Goal: Transaction & Acquisition: Download file/media

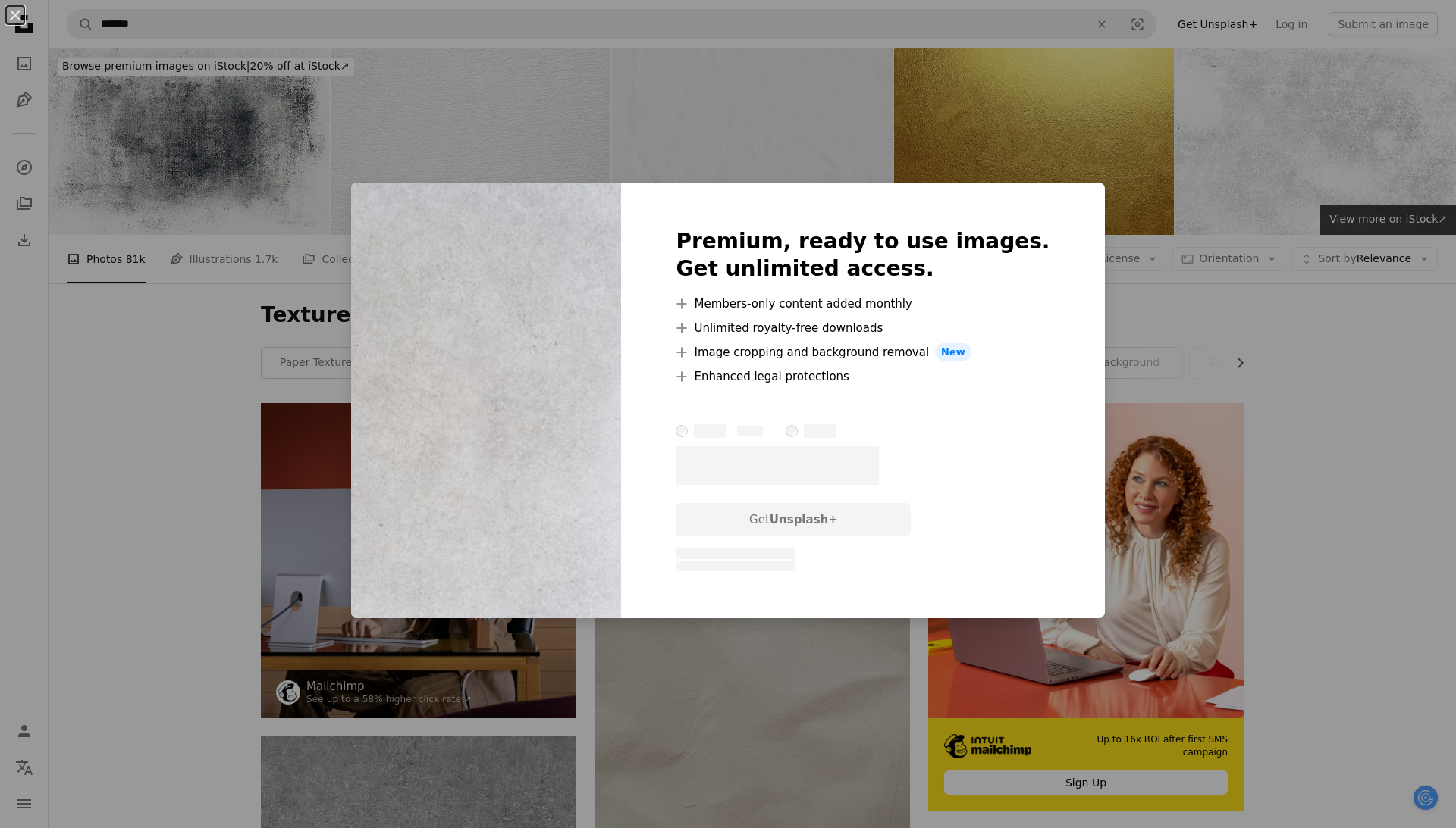
scroll to position [629, 0]
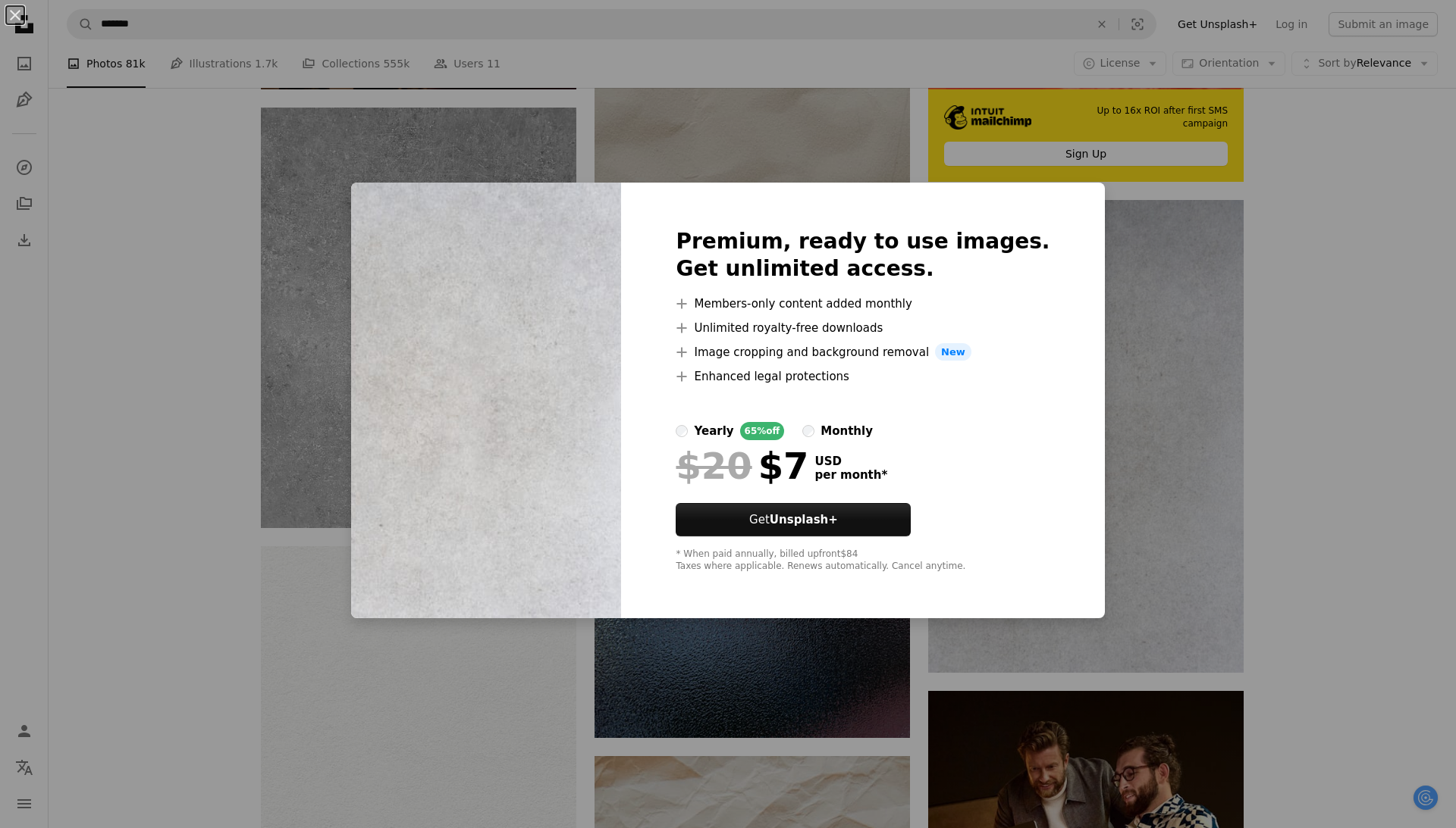
click at [1336, 412] on div "An X shape Premium, ready to use images. Get unlimited access. A plus sign Memb…" at bounding box center [728, 414] width 1456 height 828
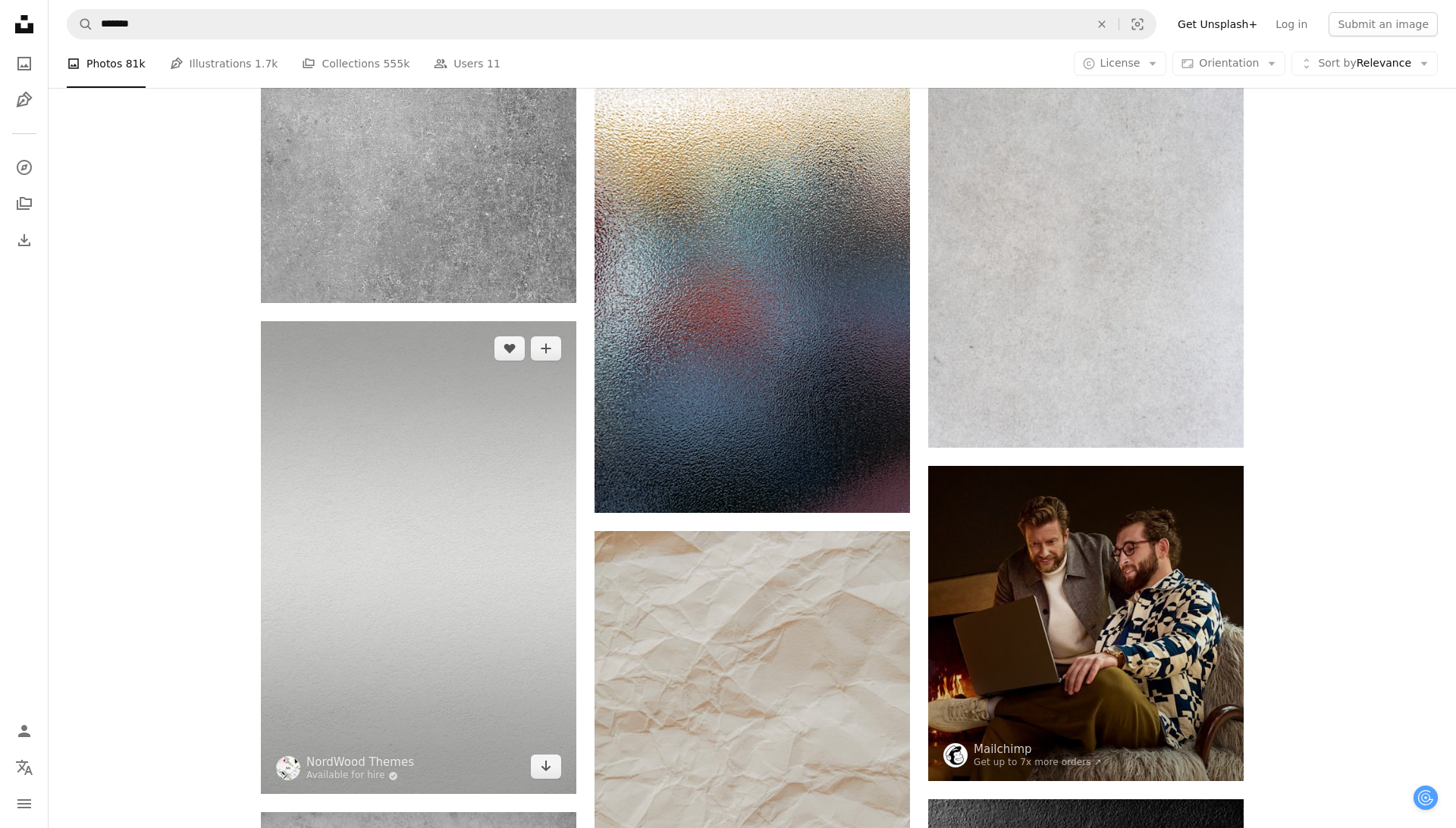
scroll to position [855, 0]
click at [554, 770] on link "Arrow pointing down" at bounding box center [546, 766] width 30 height 24
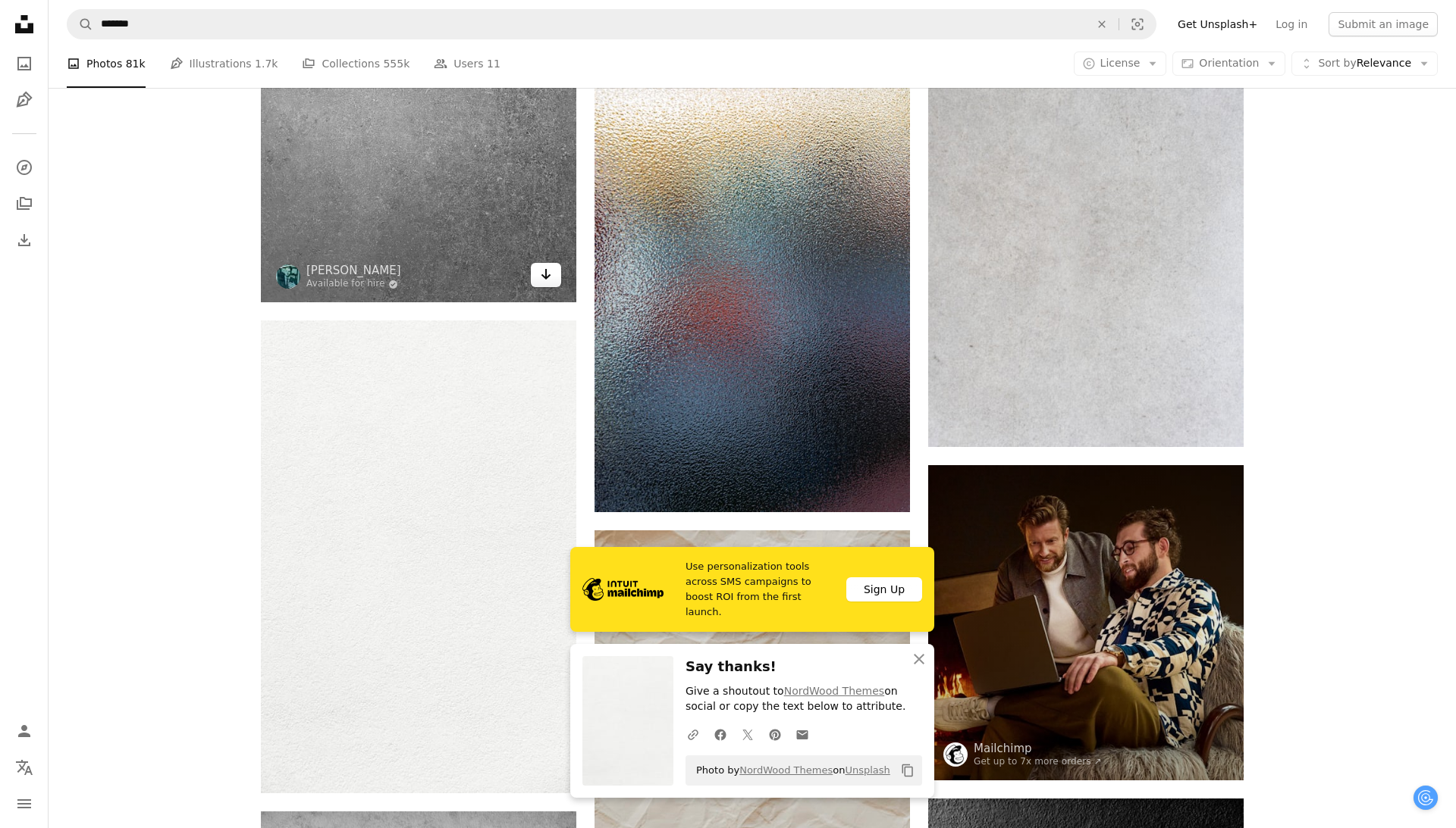
click at [546, 281] on icon "Arrow pointing down" at bounding box center [546, 274] width 13 height 18
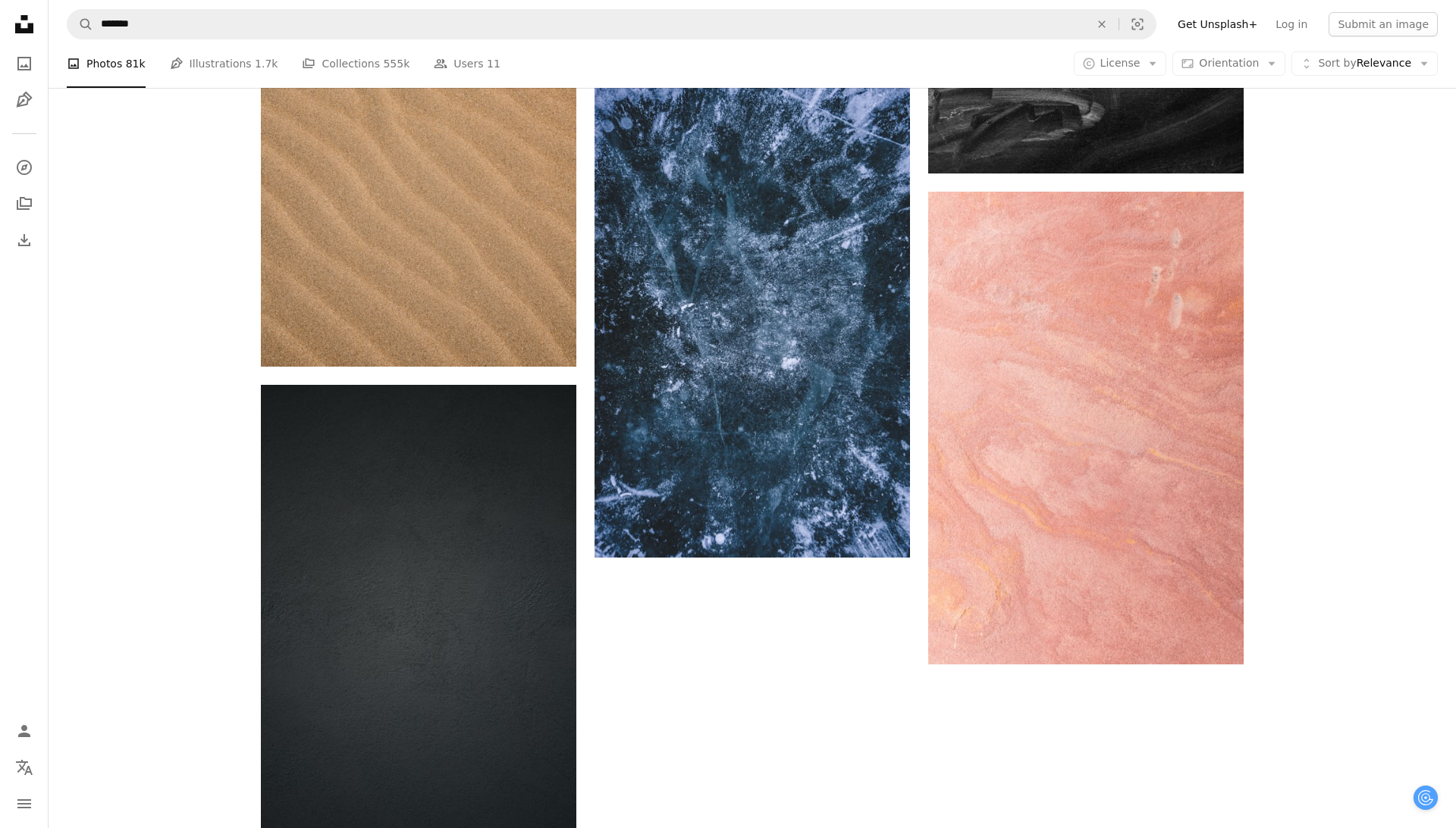
scroll to position [3218, 0]
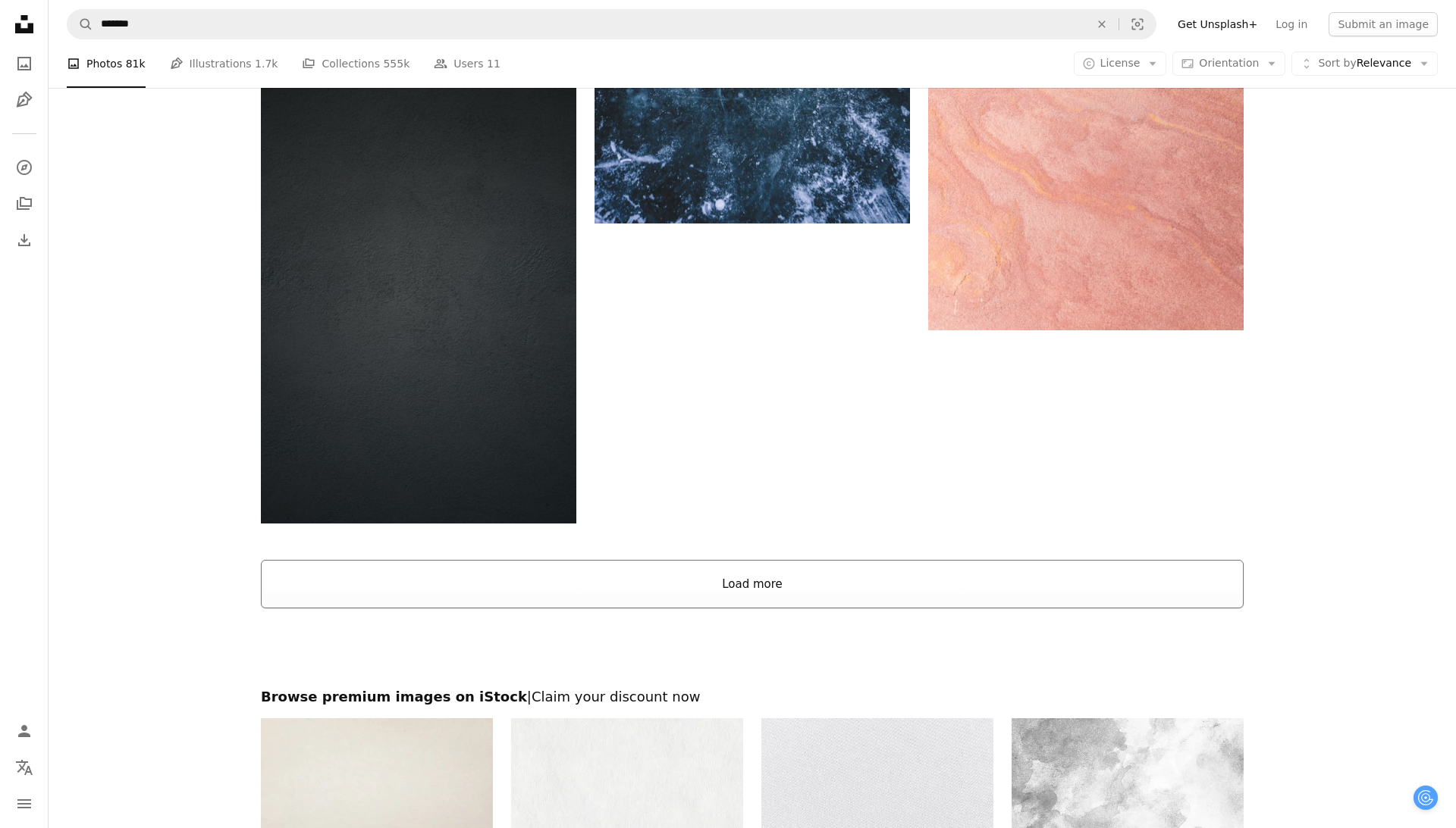
click at [665, 584] on button "Load more" at bounding box center [752, 584] width 983 height 48
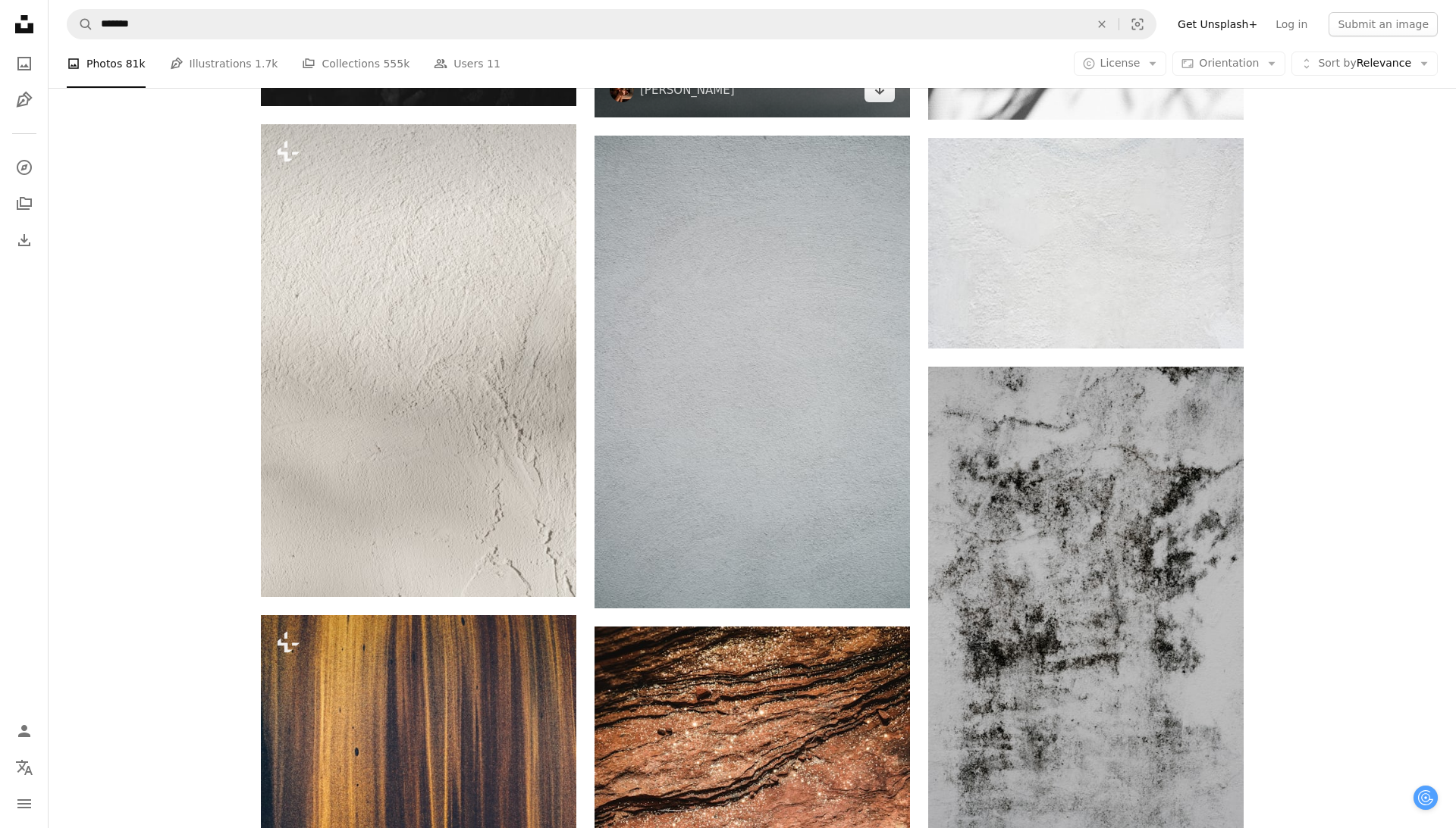
scroll to position [6117, 0]
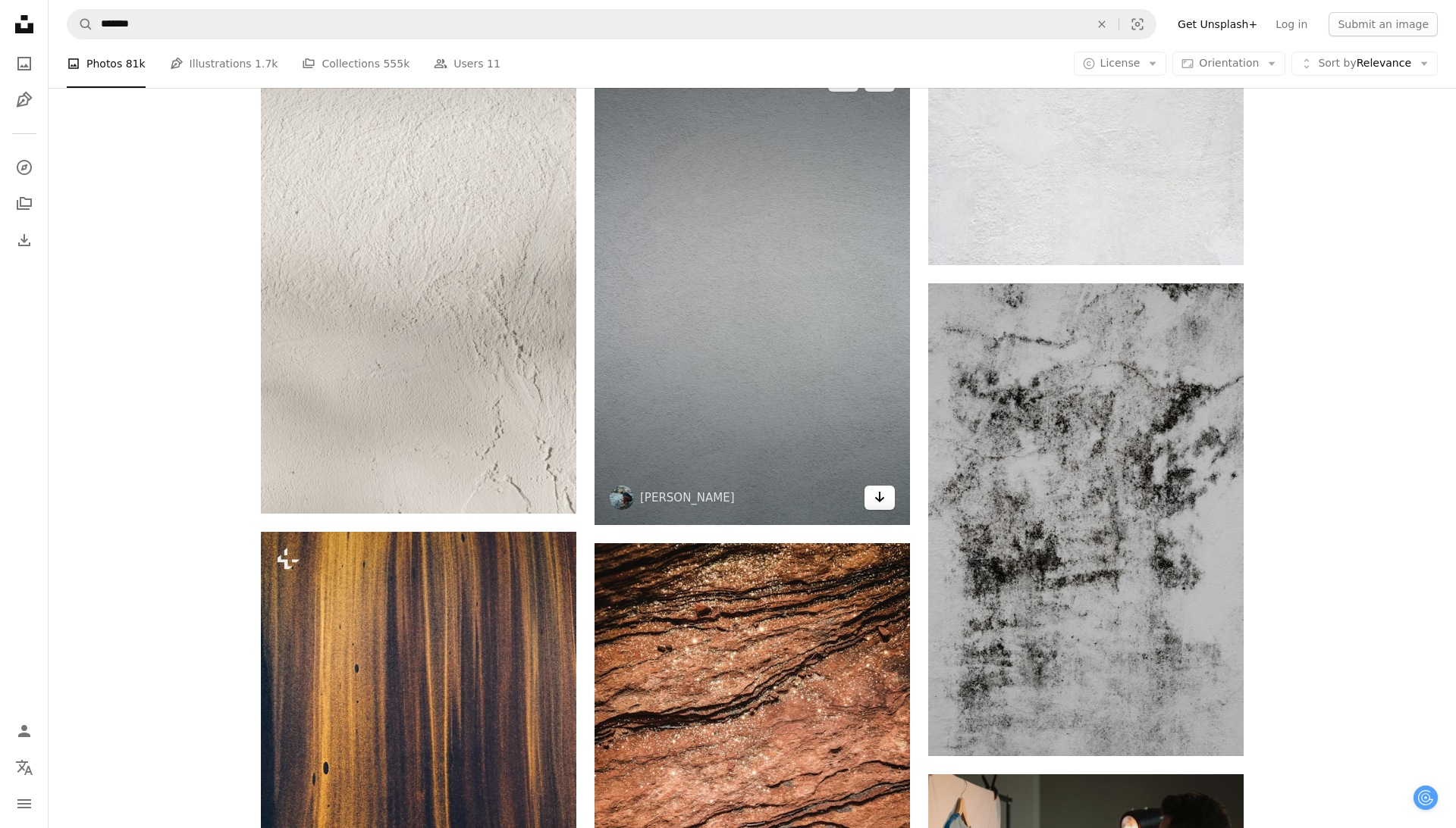
click at [882, 495] on icon "Arrow pointing down" at bounding box center [880, 497] width 13 height 18
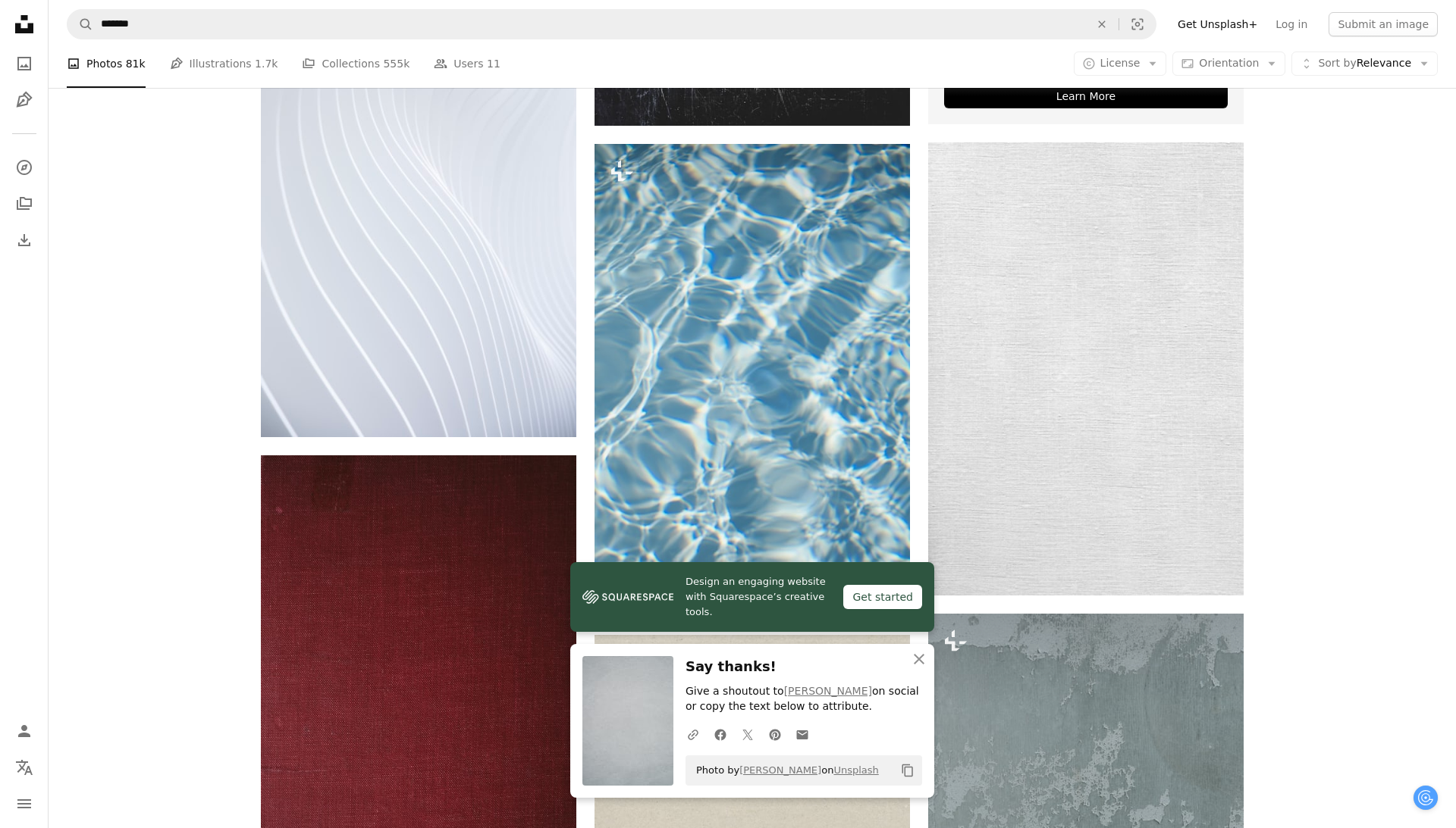
scroll to position [7178, 0]
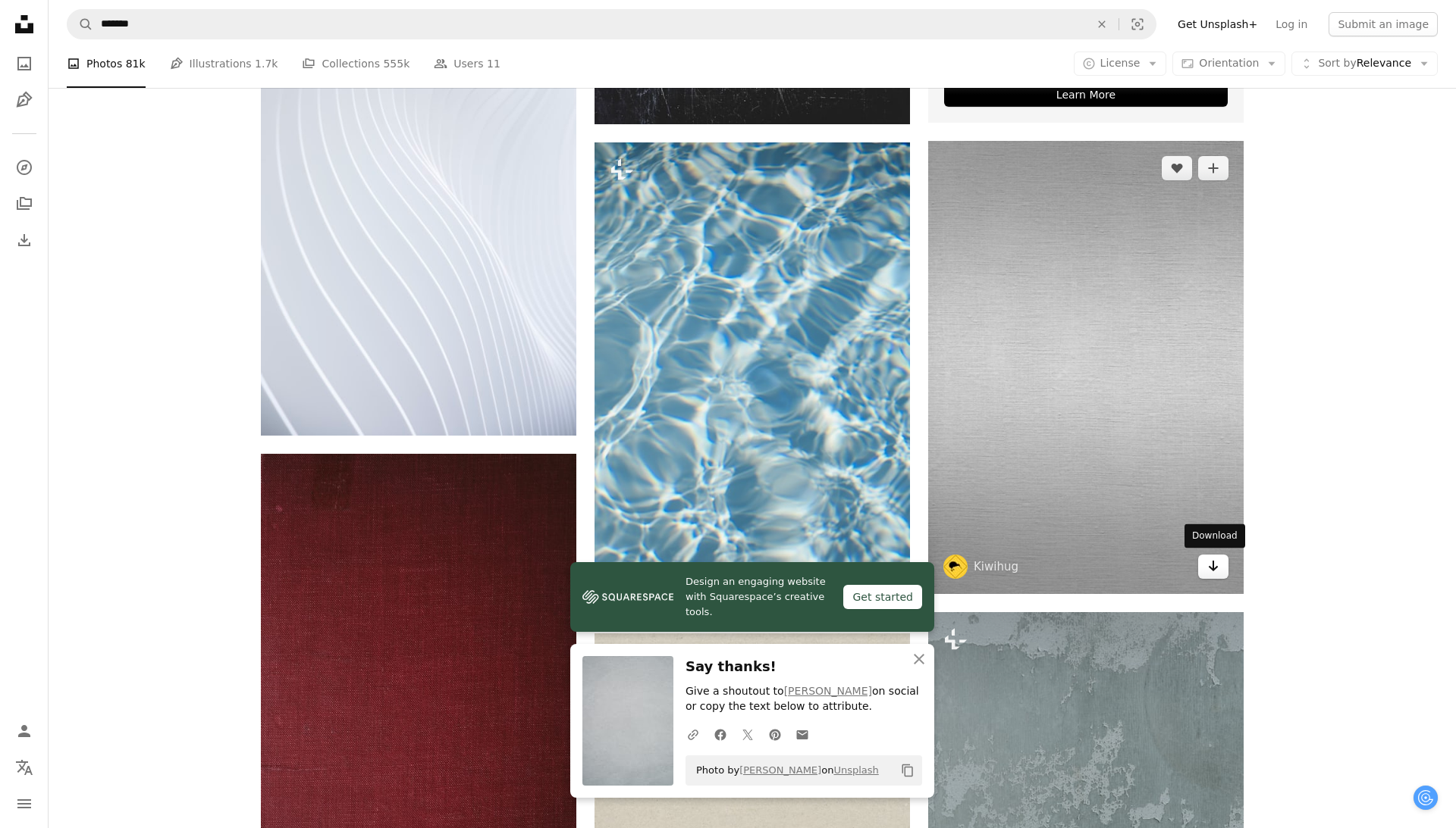
click at [1220, 570] on link "Arrow pointing down" at bounding box center [1213, 566] width 30 height 24
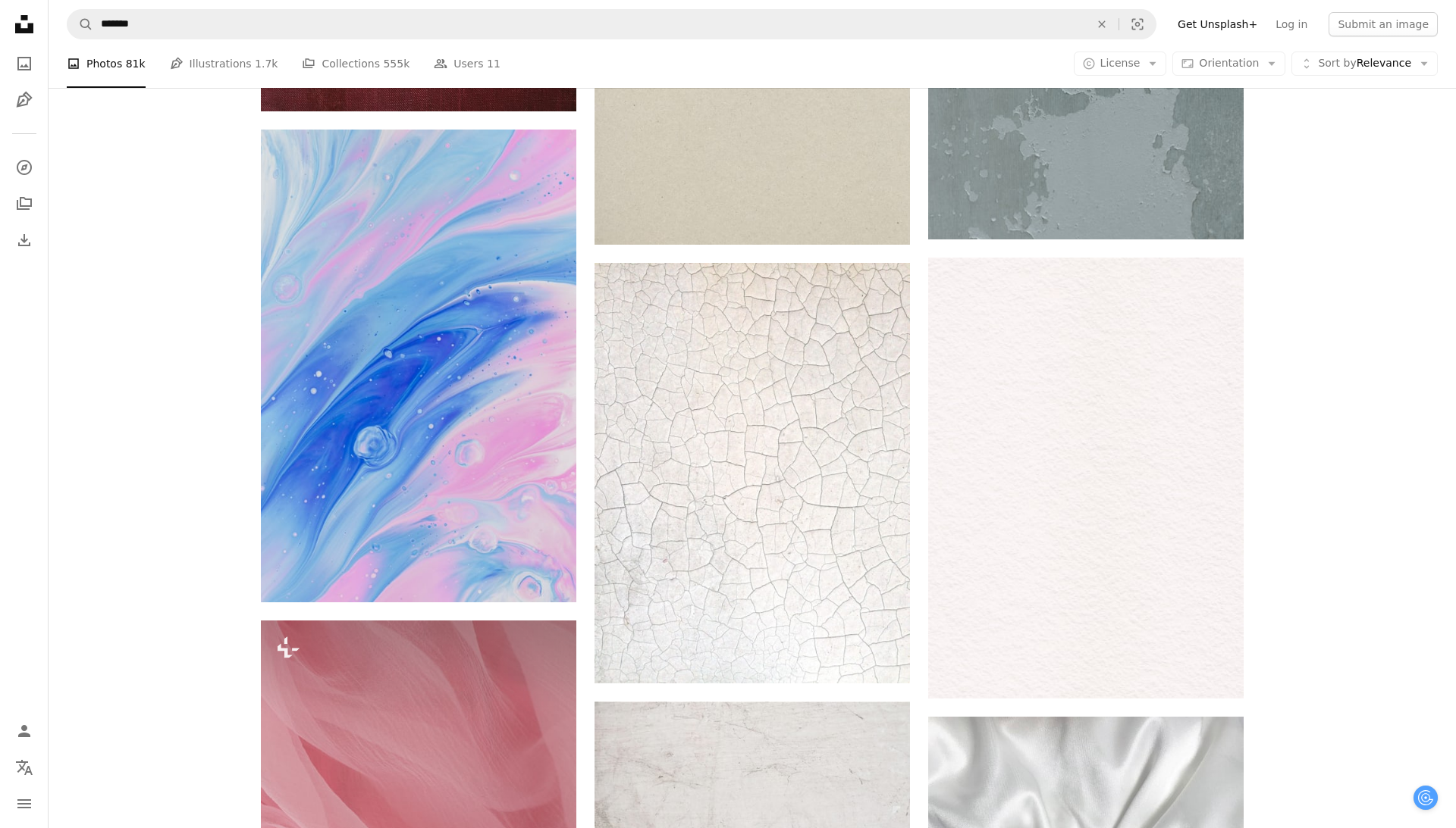
scroll to position [8163, 0]
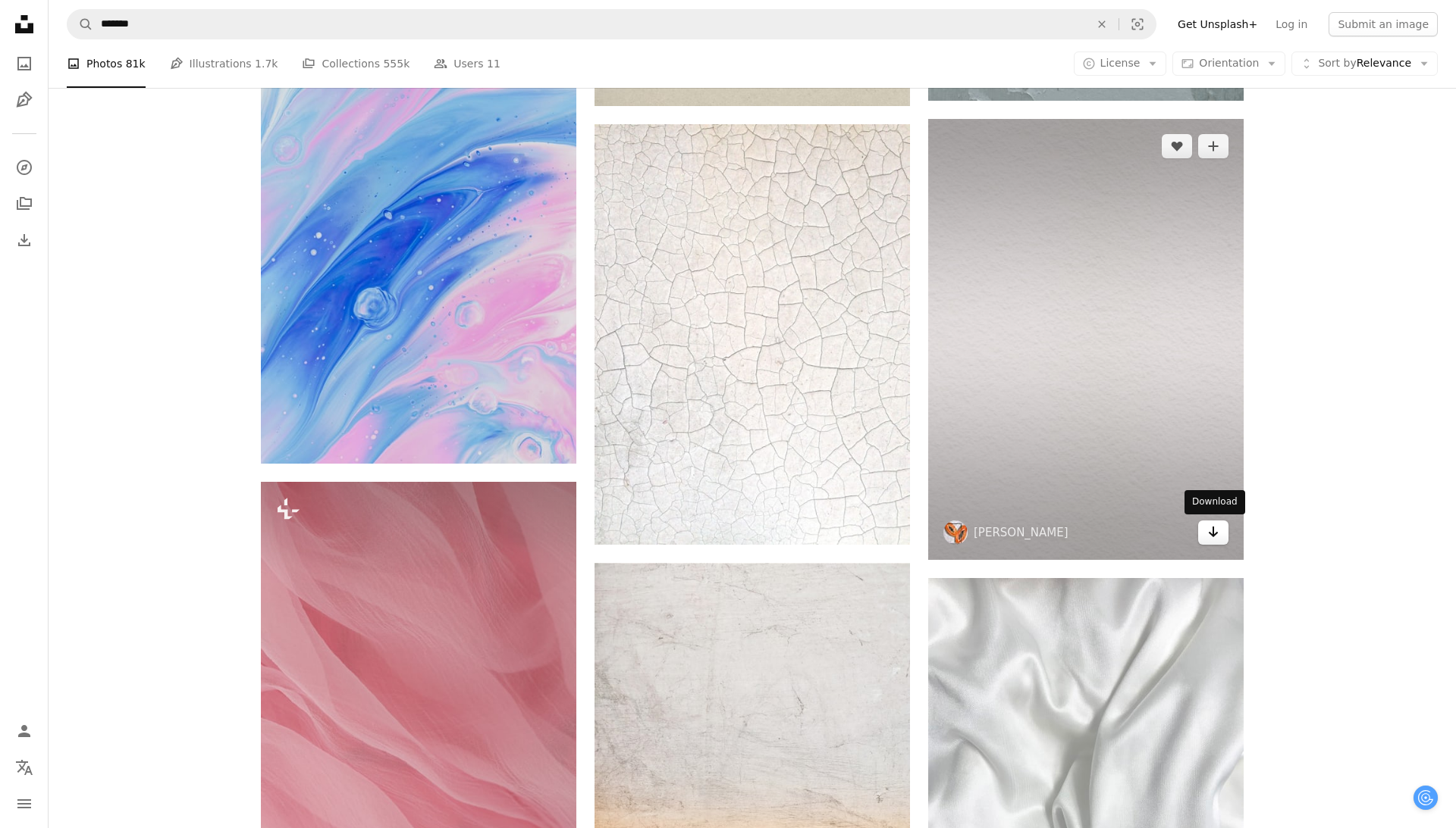
click at [1218, 530] on icon "Arrow pointing down" at bounding box center [1213, 532] width 13 height 18
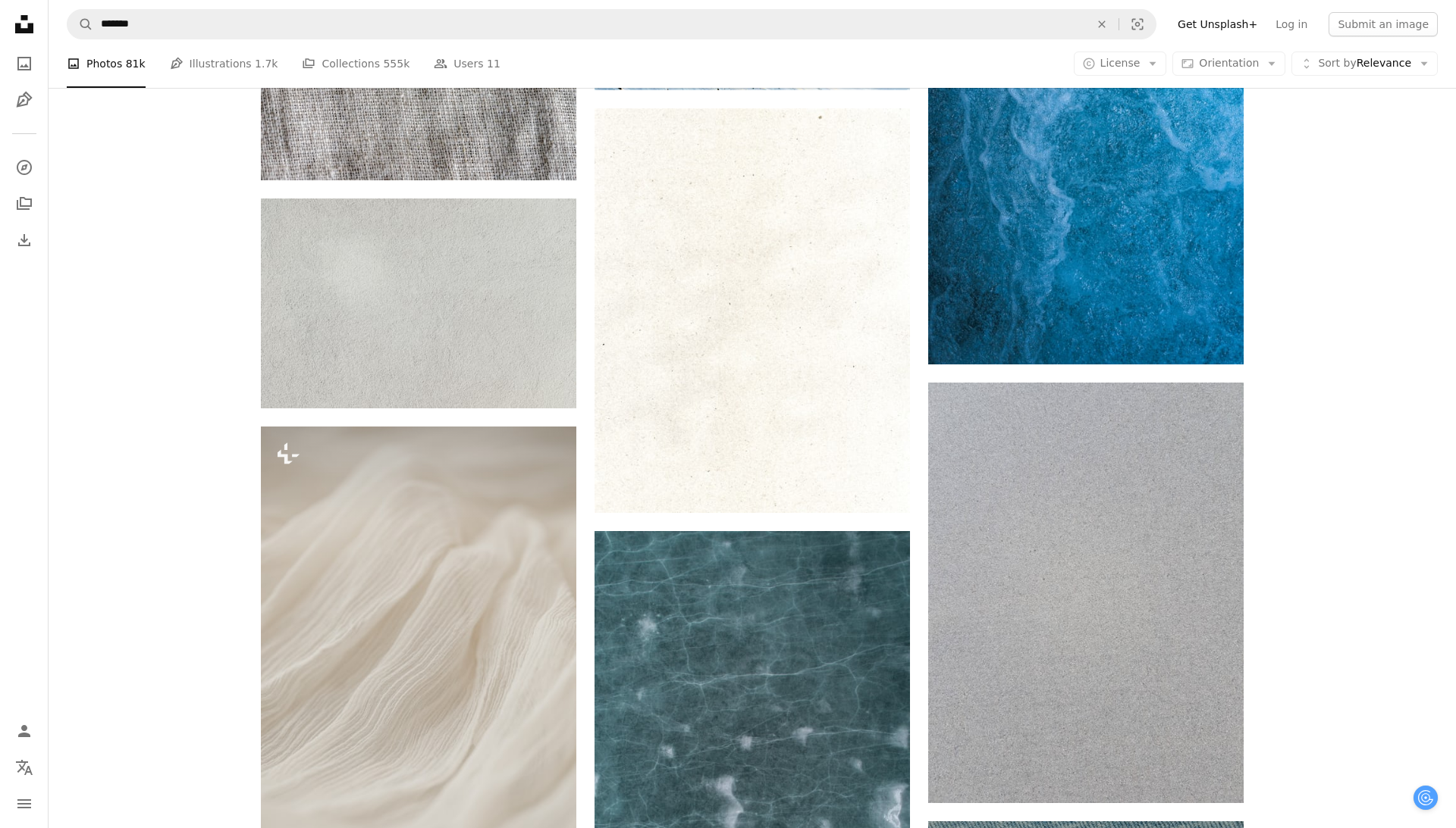
scroll to position [15095, 0]
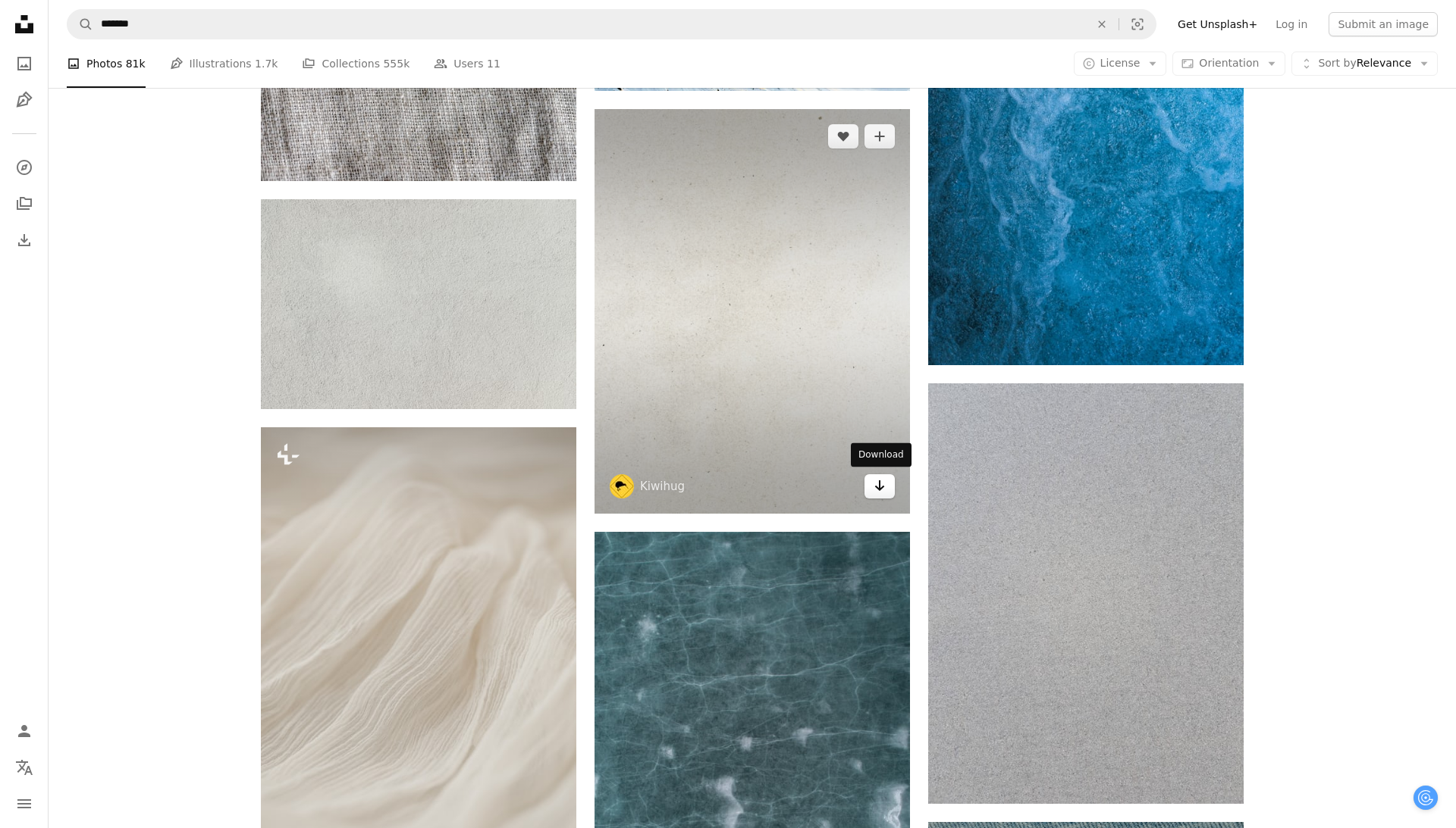
click at [879, 483] on icon "Arrow pointing down" at bounding box center [880, 485] width 13 height 18
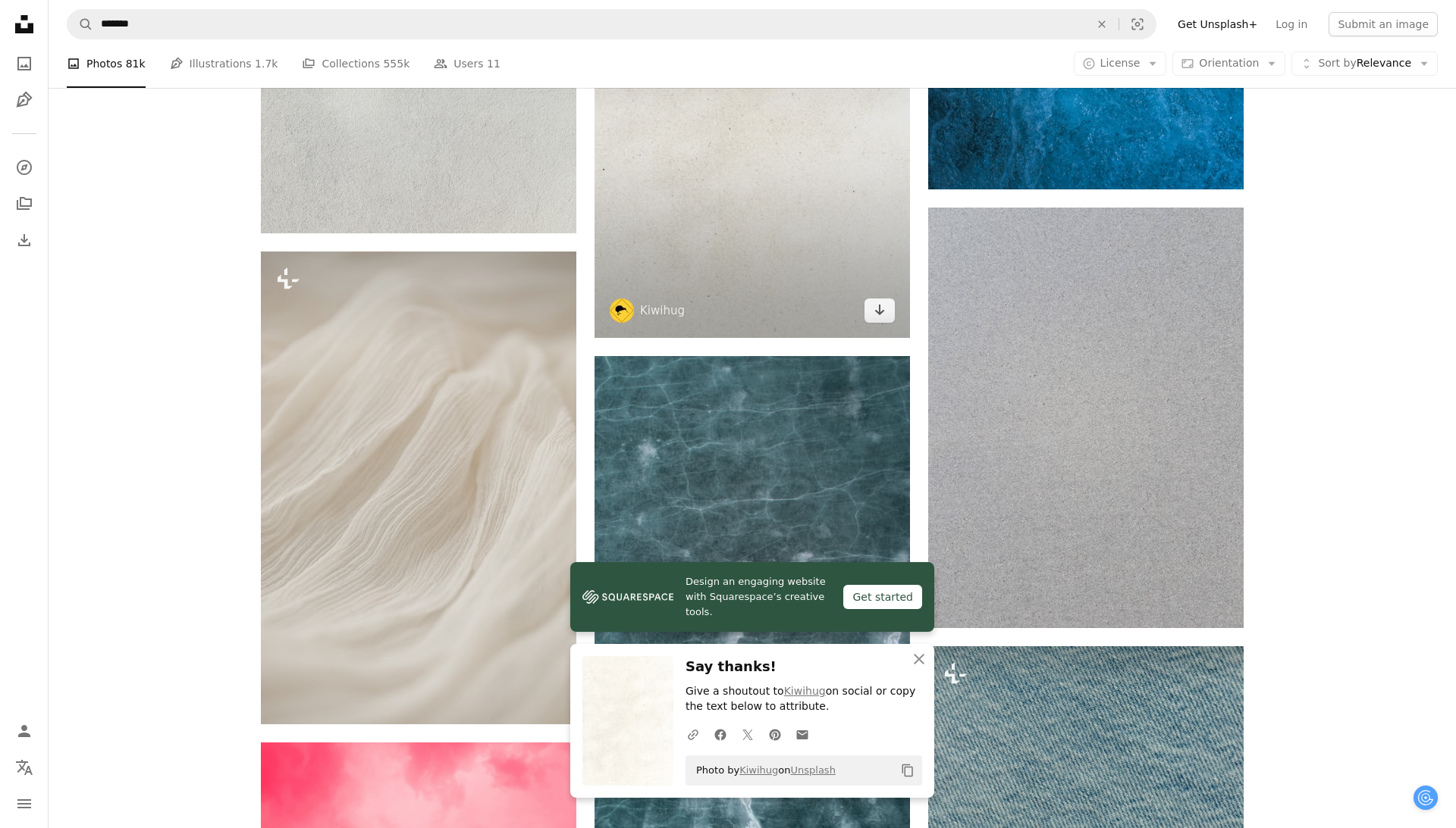
scroll to position [15275, 0]
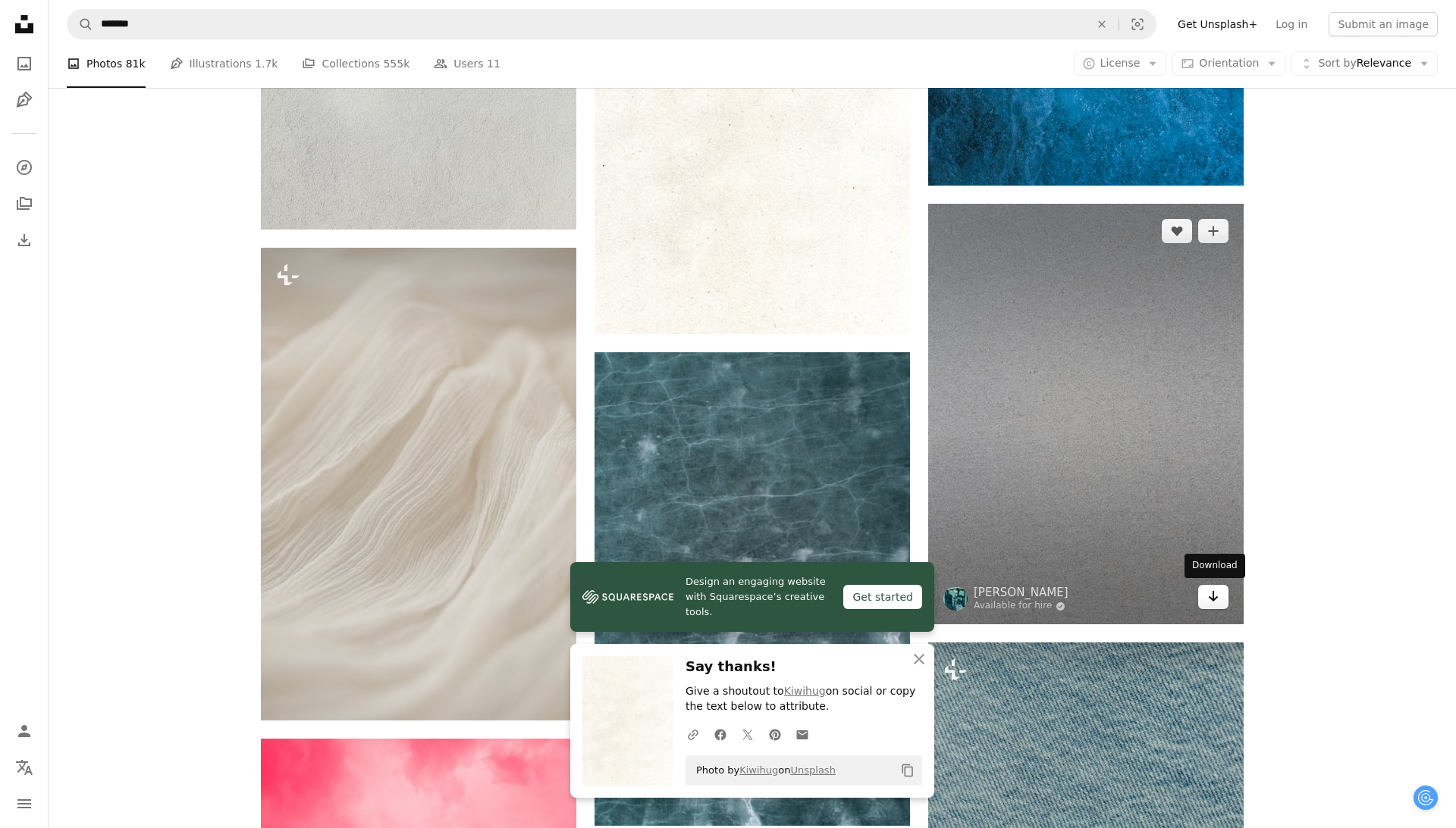
click at [1221, 601] on link "Arrow pointing down" at bounding box center [1213, 596] width 30 height 24
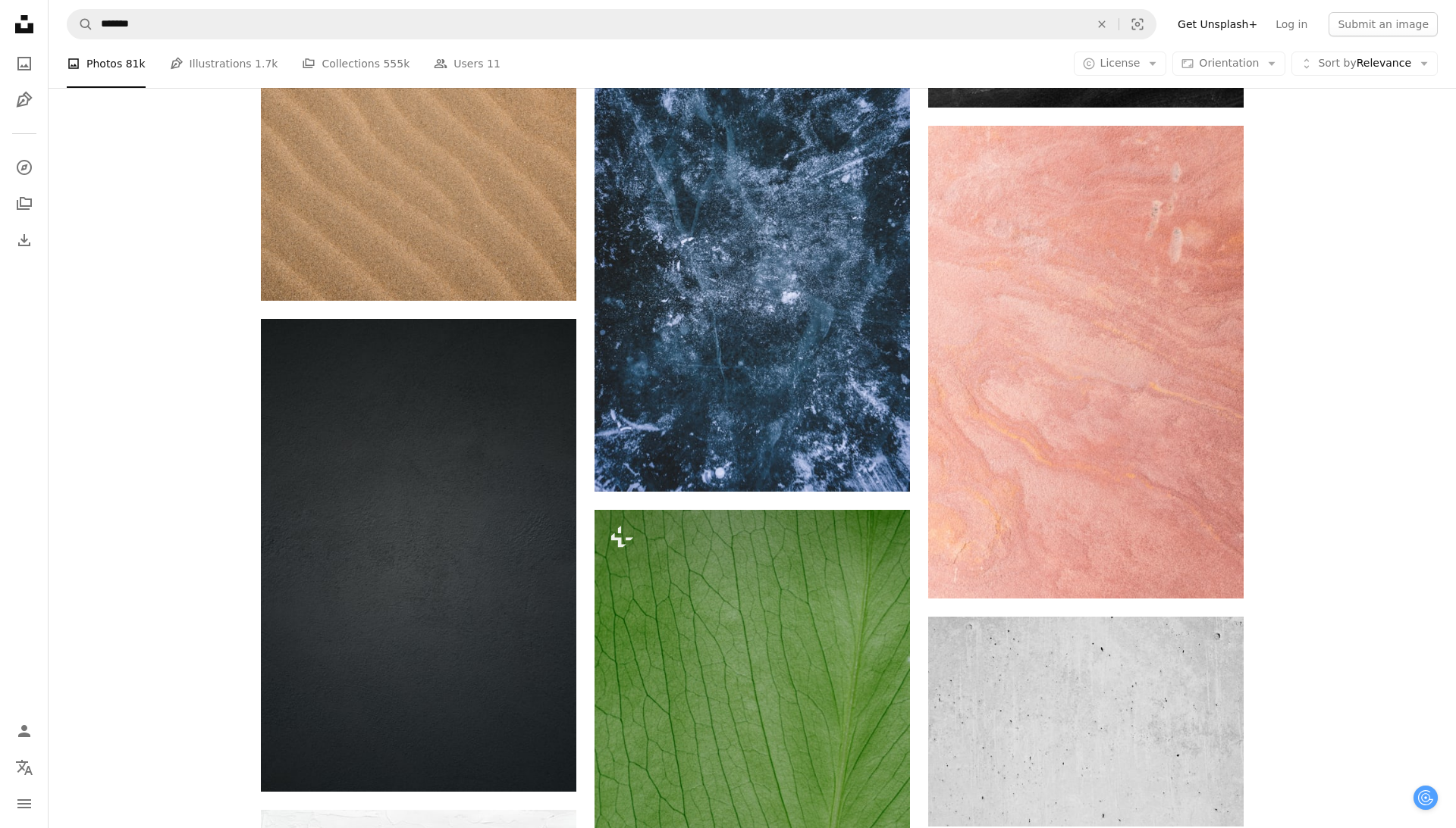
scroll to position [2247, 0]
